Goal: Check status: Check status

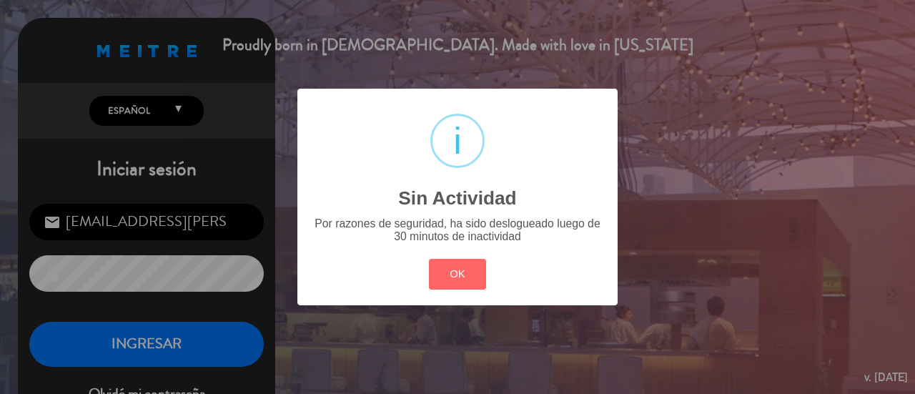
click at [449, 281] on button "OK" at bounding box center [458, 274] width 58 height 31
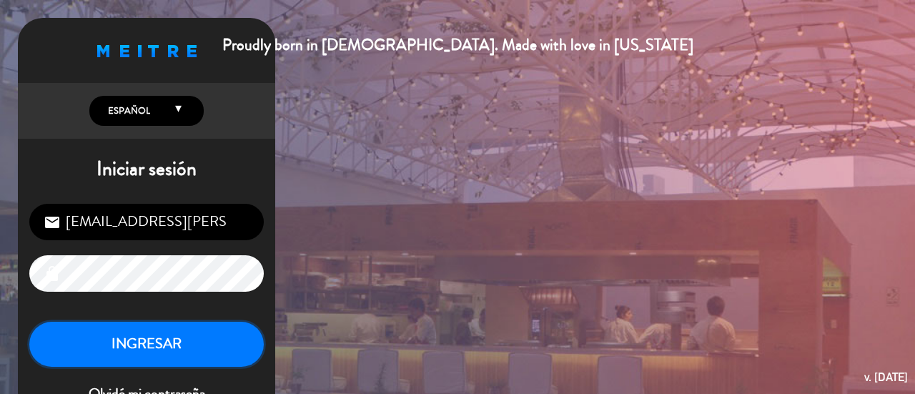
click at [174, 349] on button "INGRESAR" at bounding box center [146, 344] width 234 height 45
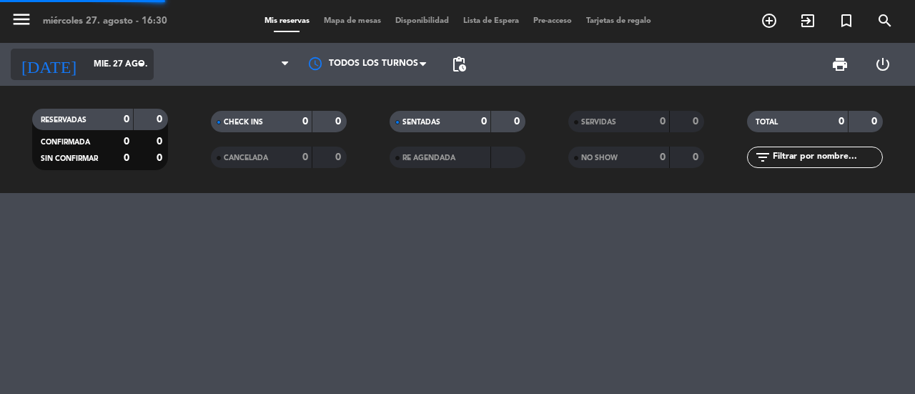
click at [86, 69] on input "mié. 27 ago." at bounding box center [143, 64] width 114 height 24
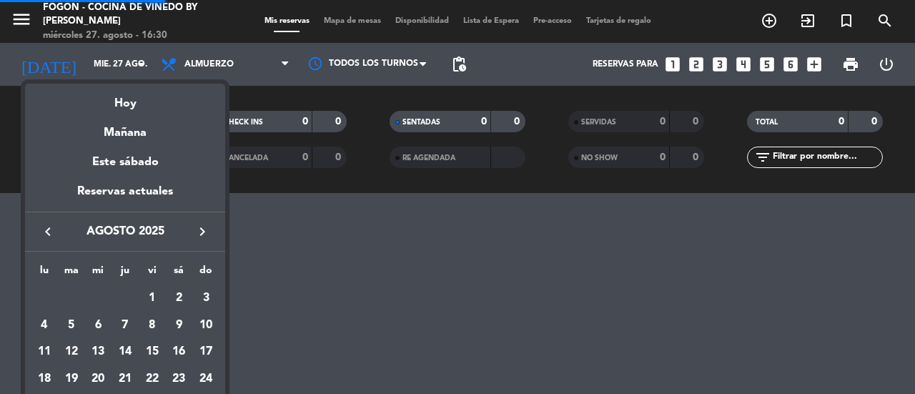
click at [197, 234] on icon "keyboard_arrow_right" at bounding box center [202, 231] width 17 height 17
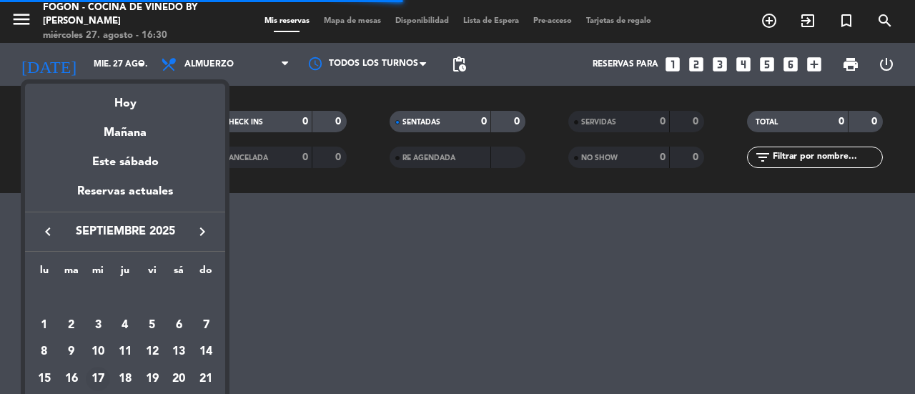
click at [104, 374] on div "17" at bounding box center [98, 379] width 24 height 24
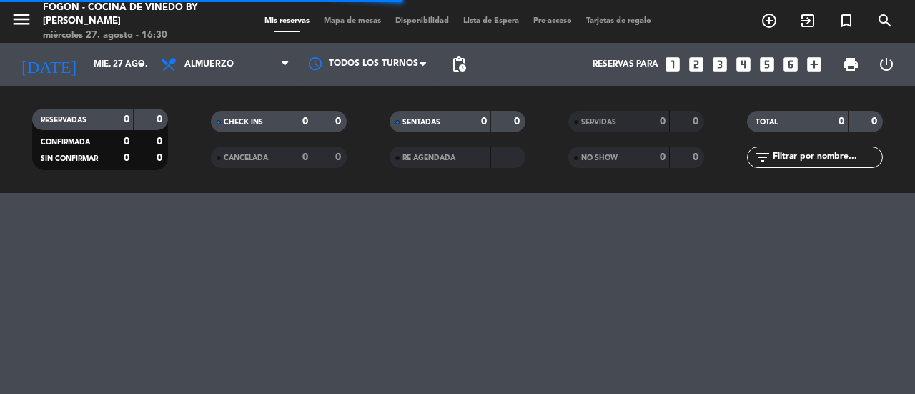
type input "mié. [DATE]"
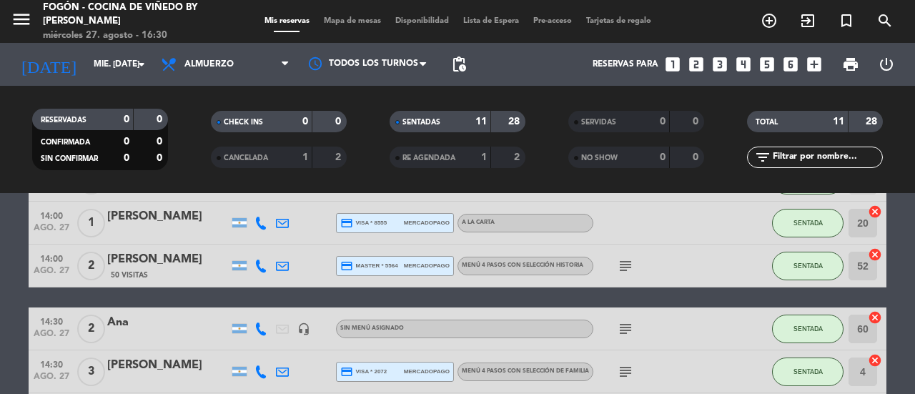
scroll to position [214, 0]
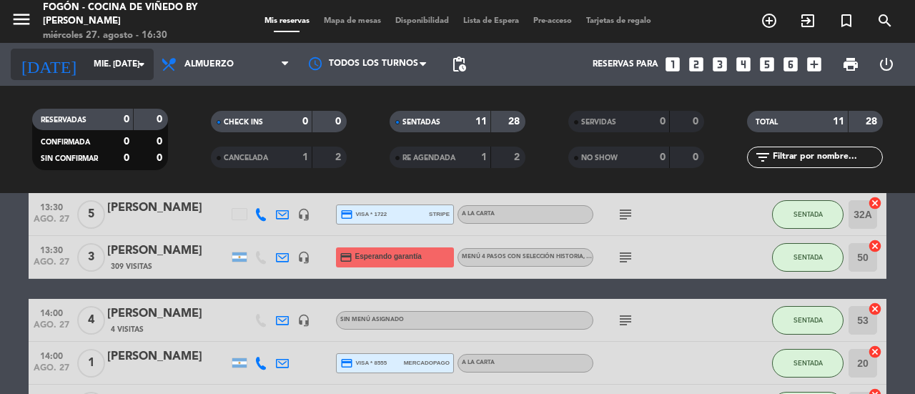
click at [103, 64] on input "mié. [DATE]" at bounding box center [143, 64] width 114 height 24
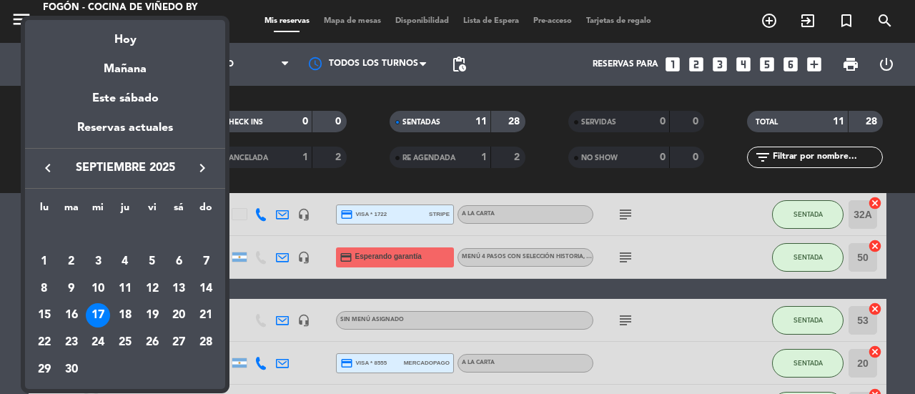
click at [254, 99] on div at bounding box center [457, 197] width 915 height 394
